Goal: Task Accomplishment & Management: Use online tool/utility

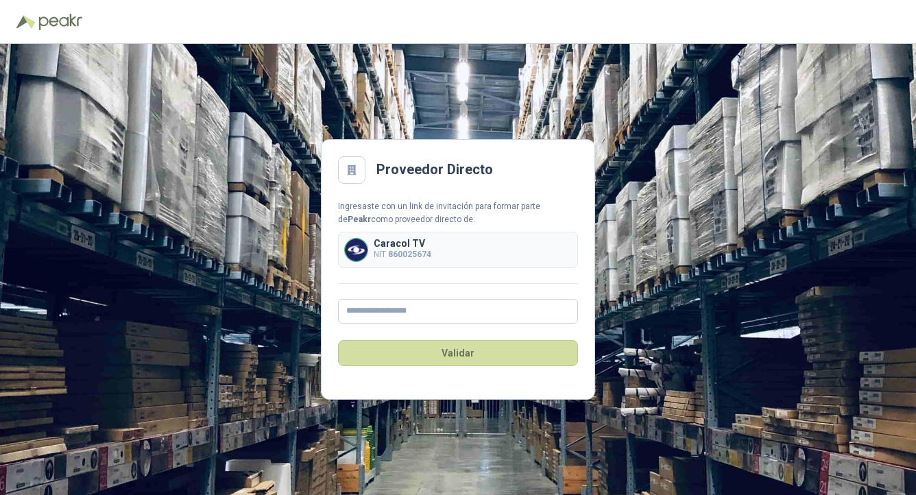
type input "**********"
click at [427, 357] on button "Validar" at bounding box center [458, 353] width 240 height 26
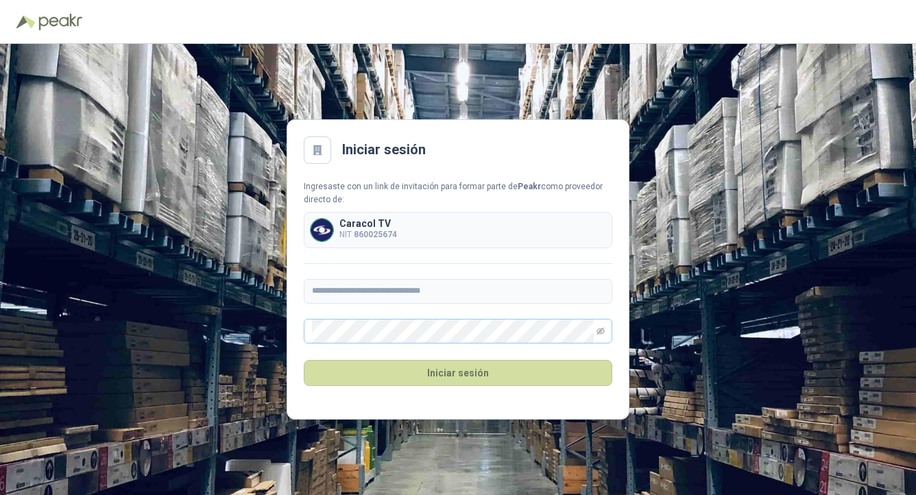
click at [602, 335] on span at bounding box center [601, 331] width 8 height 23
click at [597, 331] on icon "eye-invisible" at bounding box center [601, 331] width 8 height 8
click at [302, 332] on main "**********" at bounding box center [458, 269] width 343 height 300
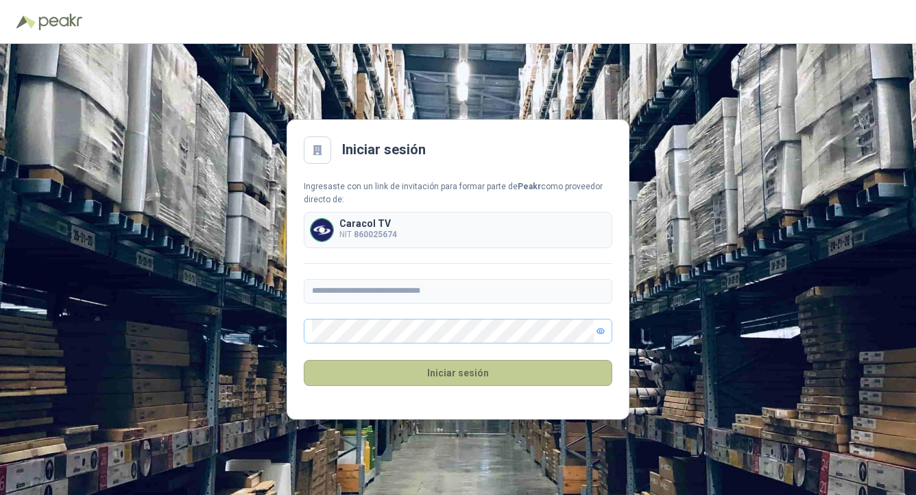
click at [599, 369] on button "Iniciar sesión" at bounding box center [458, 373] width 309 height 26
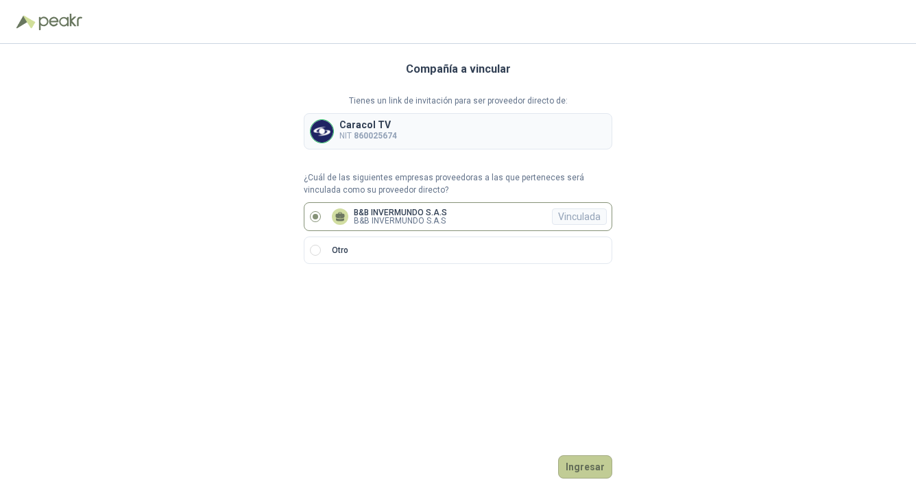
click at [576, 463] on button "Ingresar" at bounding box center [585, 466] width 54 height 23
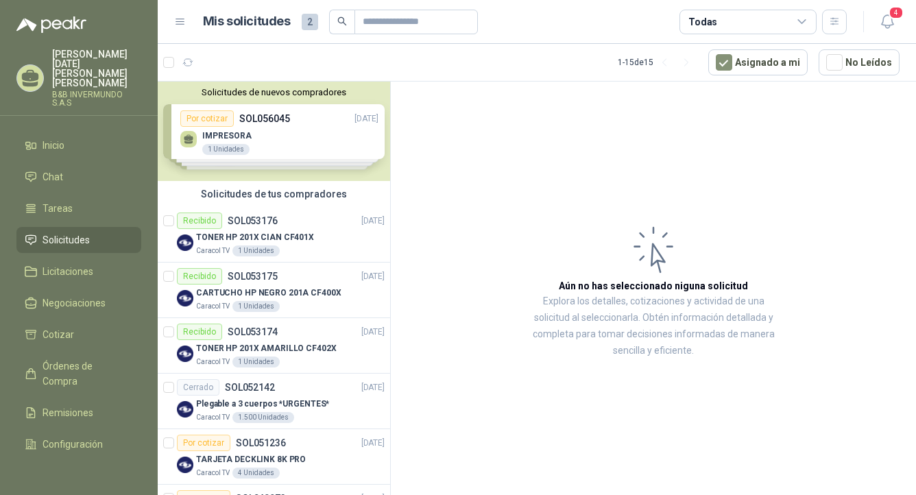
click at [307, 23] on span "2" at bounding box center [310, 22] width 16 height 16
click at [304, 25] on span "2" at bounding box center [310, 22] width 16 height 16
click at [242, 21] on h1 "Mis solicitudes" at bounding box center [247, 22] width 88 height 20
click at [244, 133] on div "Solicitudes de nuevos compradores Por cotizar SOL056045 [DATE] IMPRESORA 1 Unid…" at bounding box center [274, 131] width 232 height 99
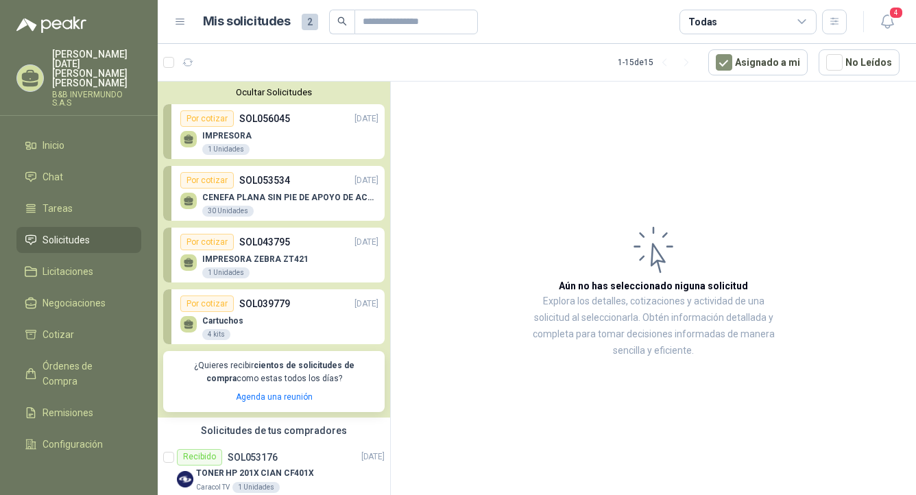
click at [258, 95] on button "Ocultar Solicitudes" at bounding box center [273, 92] width 221 height 10
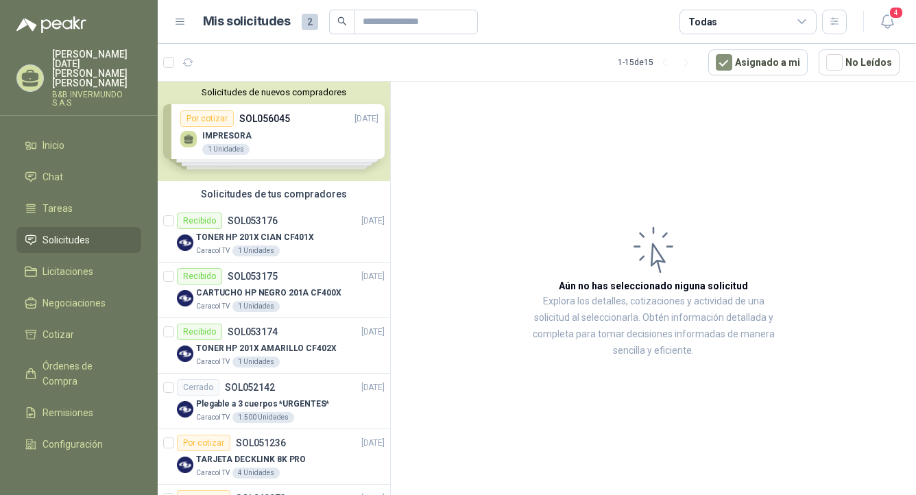
click at [184, 25] on icon at bounding box center [180, 22] width 12 height 12
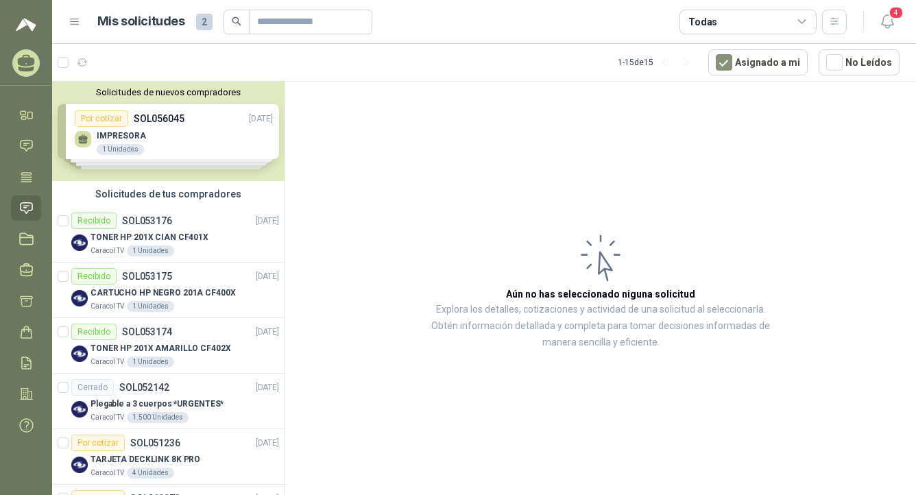
click at [73, 26] on icon at bounding box center [75, 22] width 12 height 12
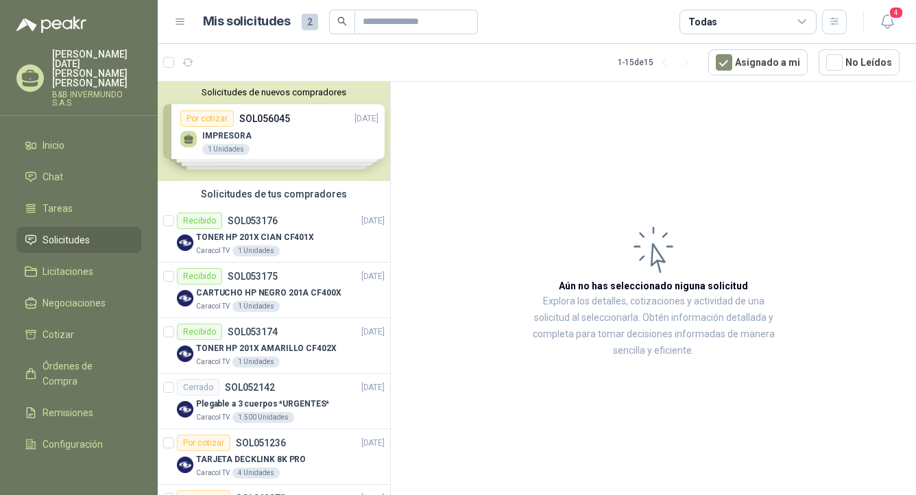
click at [304, 24] on span "2" at bounding box center [310, 22] width 16 height 16
click at [885, 26] on icon "button" at bounding box center [887, 21] width 12 height 13
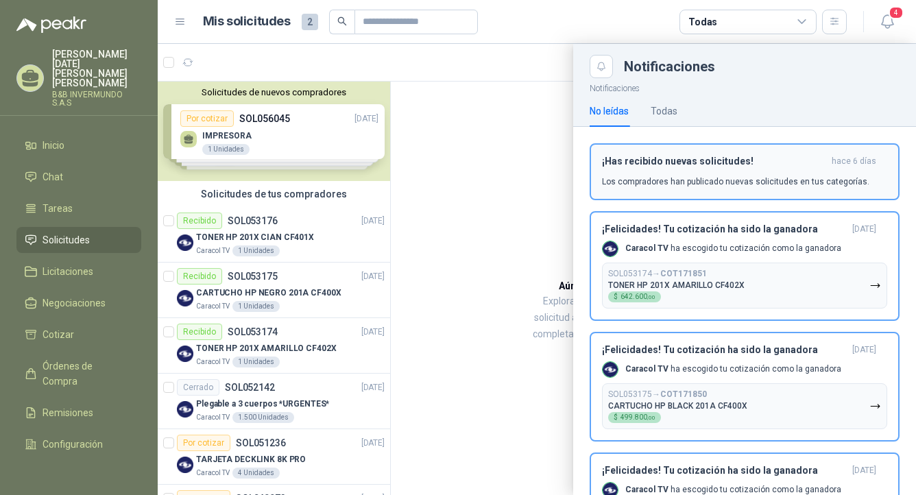
click at [757, 184] on p "Los compradores han publicado nuevas solicitudes en tus categorías." at bounding box center [735, 182] width 267 height 12
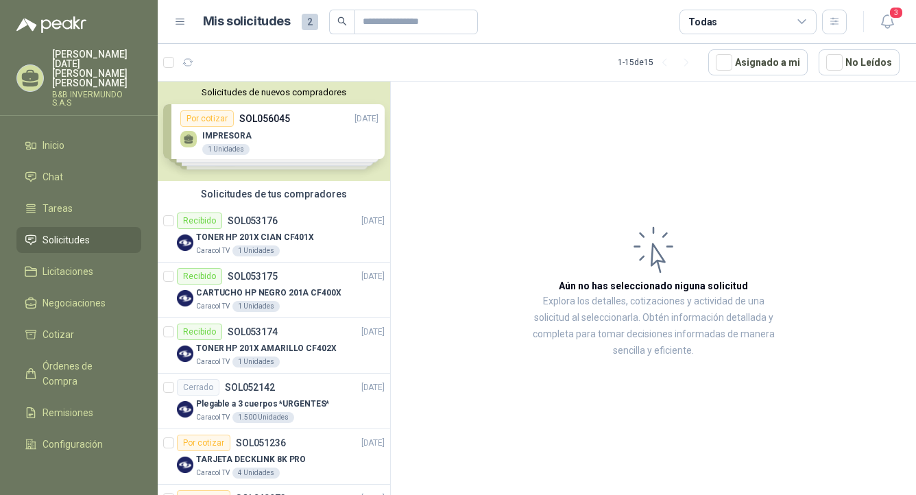
click at [278, 130] on div "Solicitudes de nuevos compradores Por cotizar SOL056045 [DATE] IMPRESORA 1 Unid…" at bounding box center [274, 131] width 232 height 99
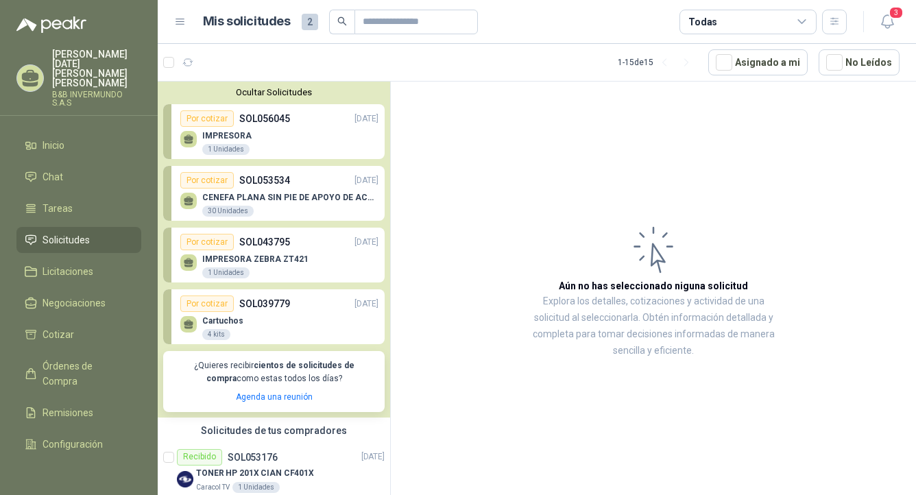
click at [217, 304] on div "Por cotizar" at bounding box center [206, 304] width 53 height 16
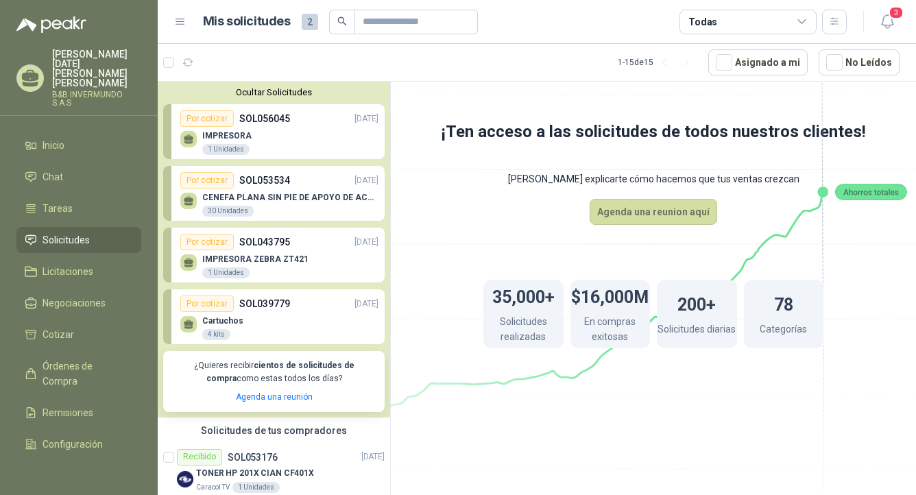
click at [263, 123] on p "SOL056045" at bounding box center [264, 118] width 51 height 15
click at [229, 123] on div "Por cotizar" at bounding box center [206, 118] width 53 height 16
click at [224, 136] on p "IMPRESORA" at bounding box center [226, 136] width 49 height 10
click at [261, 122] on p "SOL056045" at bounding box center [264, 118] width 51 height 15
click at [185, 138] on icon at bounding box center [189, 137] width 10 height 6
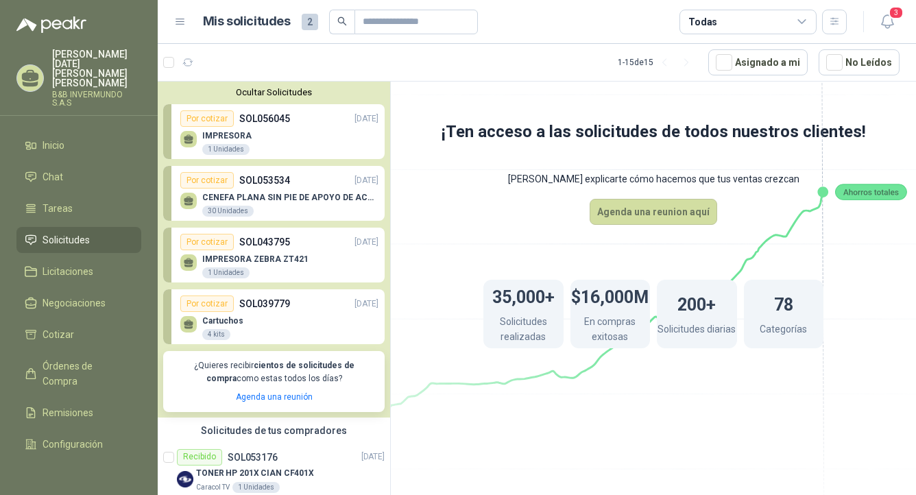
click at [266, 124] on p "SOL056045" at bounding box center [264, 118] width 51 height 15
click at [230, 154] on div "1 Unidades" at bounding box center [225, 149] width 47 height 11
click at [293, 143] on div "IMPRESORA 1 Unidades" at bounding box center [279, 141] width 198 height 29
click at [189, 119] on div "Por cotizar" at bounding box center [206, 118] width 53 height 16
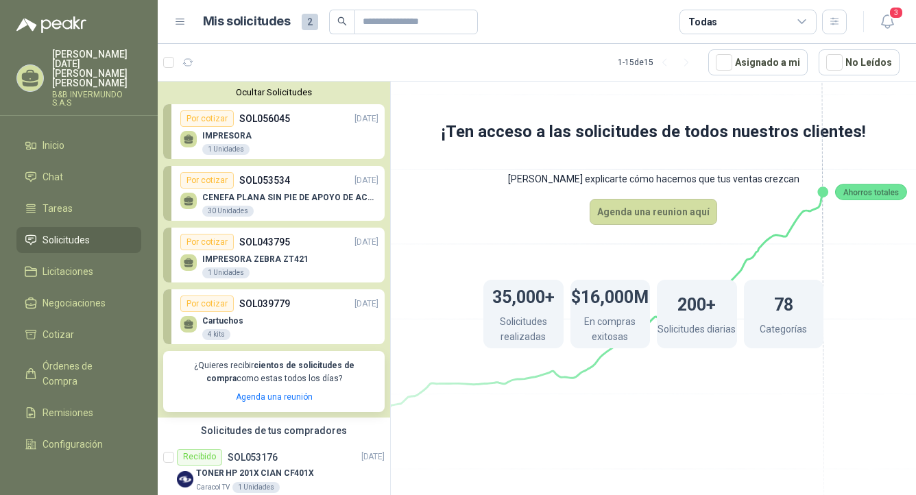
click at [189, 119] on div "Por cotizar" at bounding box center [206, 118] width 53 height 16
click at [193, 146] on div at bounding box center [188, 139] width 16 height 16
click at [189, 142] on icon at bounding box center [188, 142] width 8 height 3
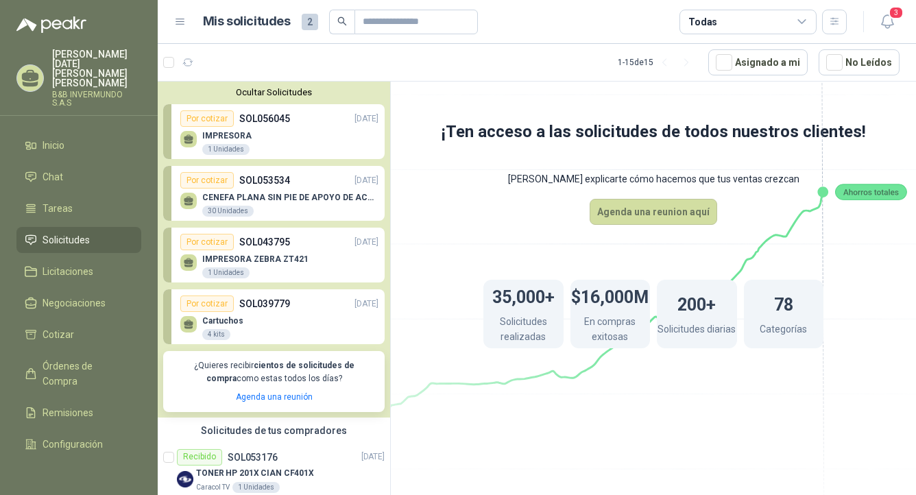
click at [189, 142] on icon at bounding box center [188, 142] width 8 height 3
click at [891, 23] on icon "button" at bounding box center [887, 21] width 17 height 17
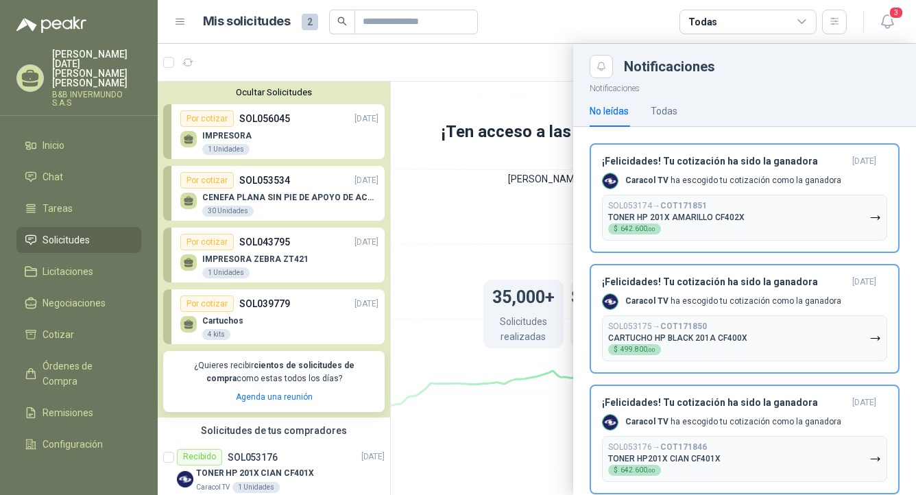
click at [510, 60] on div at bounding box center [537, 269] width 758 height 451
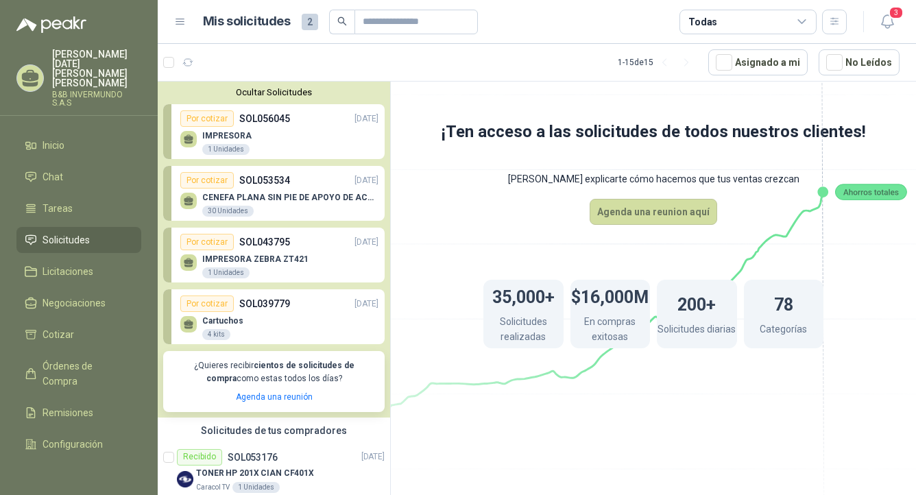
click at [180, 26] on icon at bounding box center [180, 22] width 12 height 12
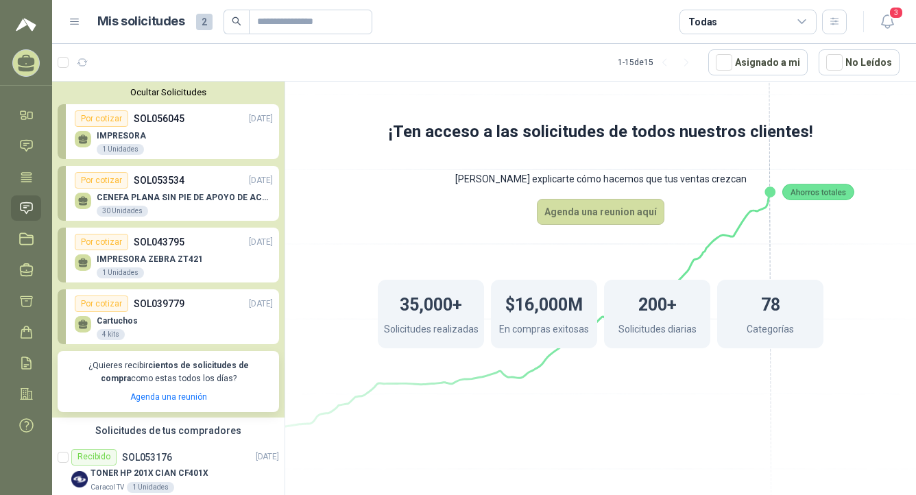
click at [71, 22] on icon at bounding box center [75, 22] width 12 height 12
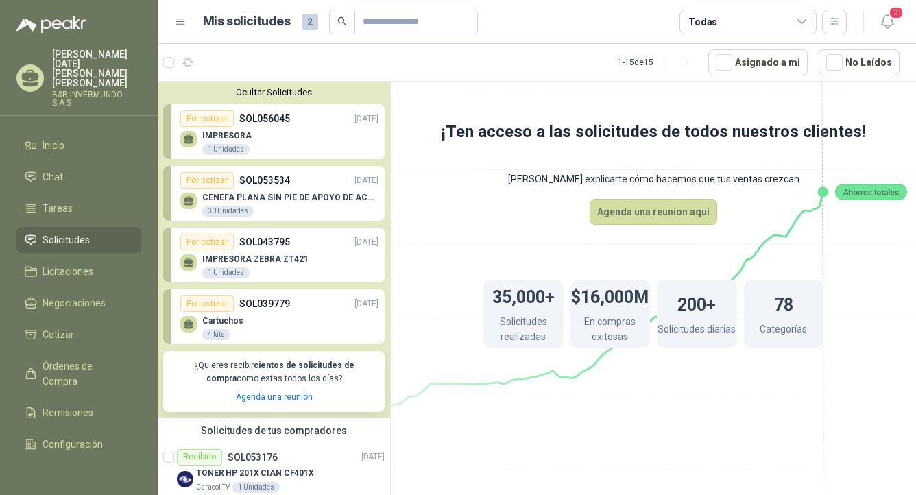
click at [72, 74] on p "[PERSON_NAME][DATE]" at bounding box center [96, 68] width 89 height 38
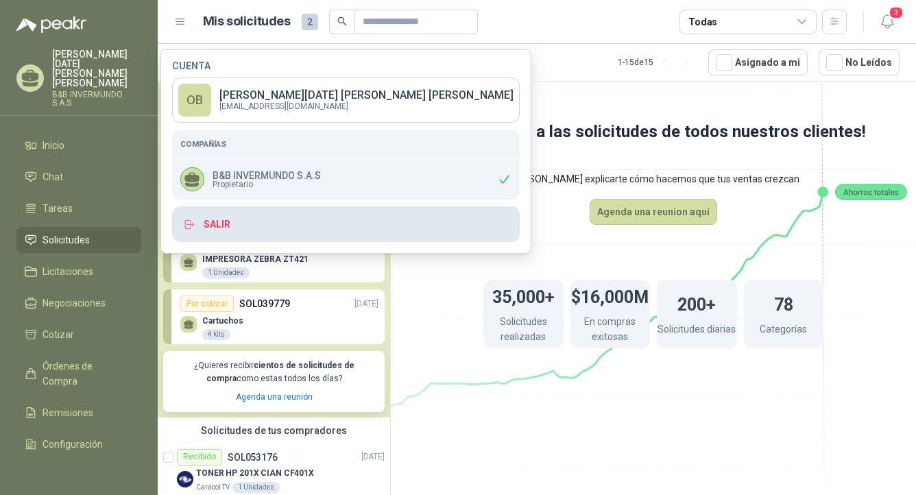
click at [208, 224] on button "Salir" at bounding box center [346, 224] width 348 height 36
